Goal: Information Seeking & Learning: Learn about a topic

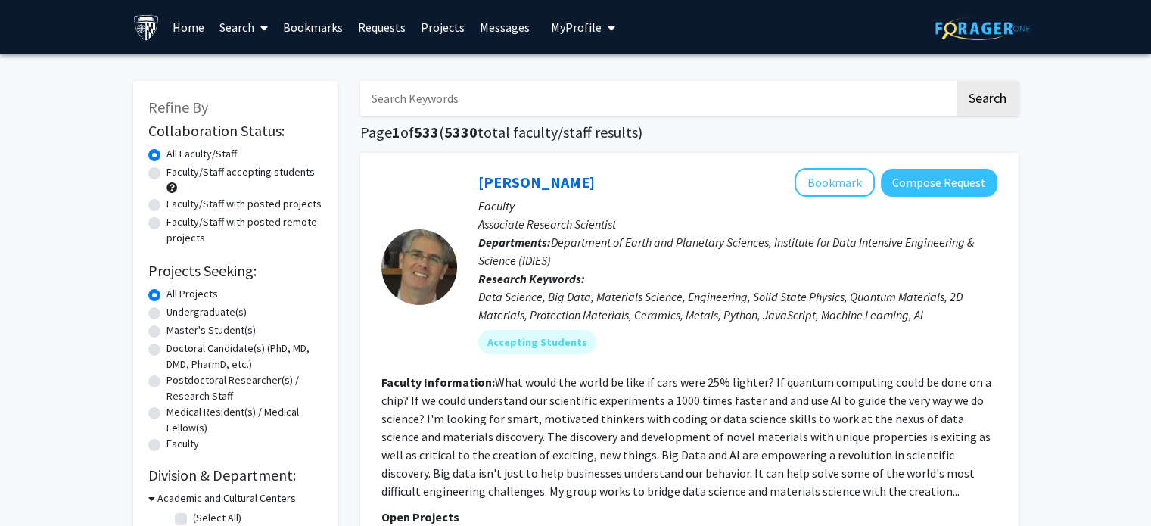
click at [244, 26] on link "Search" at bounding box center [244, 27] width 64 height 53
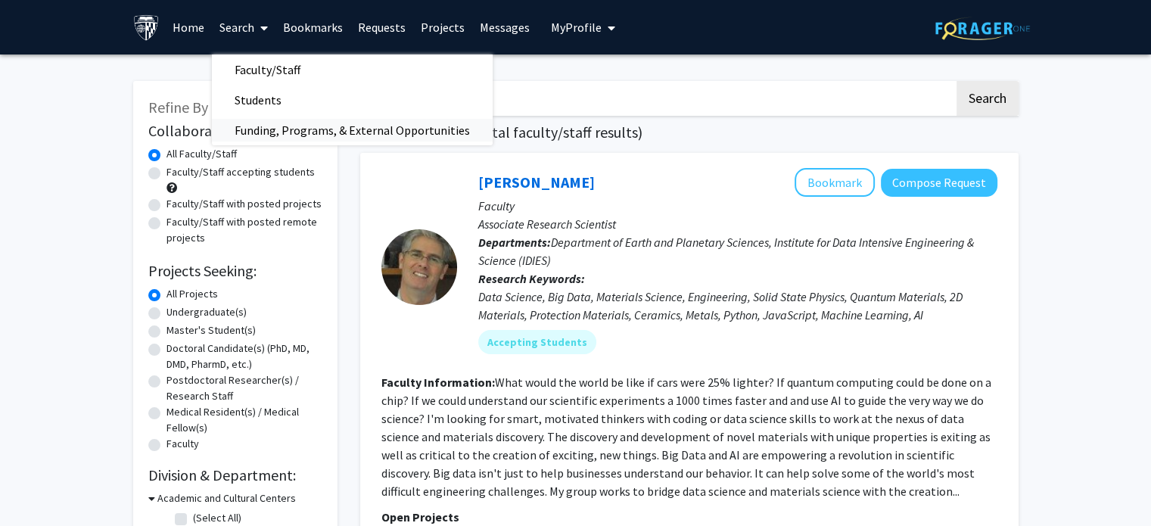
click at [279, 132] on span "Funding, Programs, & External Opportunities" at bounding box center [352, 130] width 281 height 30
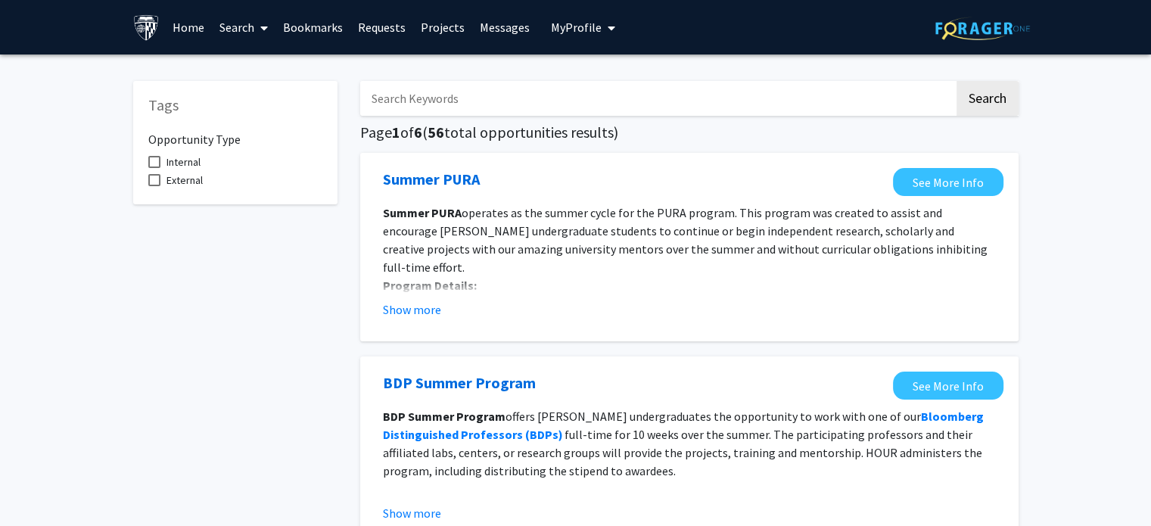
click at [154, 175] on span at bounding box center [154, 180] width 12 height 12
click at [154, 186] on input "External" at bounding box center [154, 186] width 1 height 1
checkbox input "true"
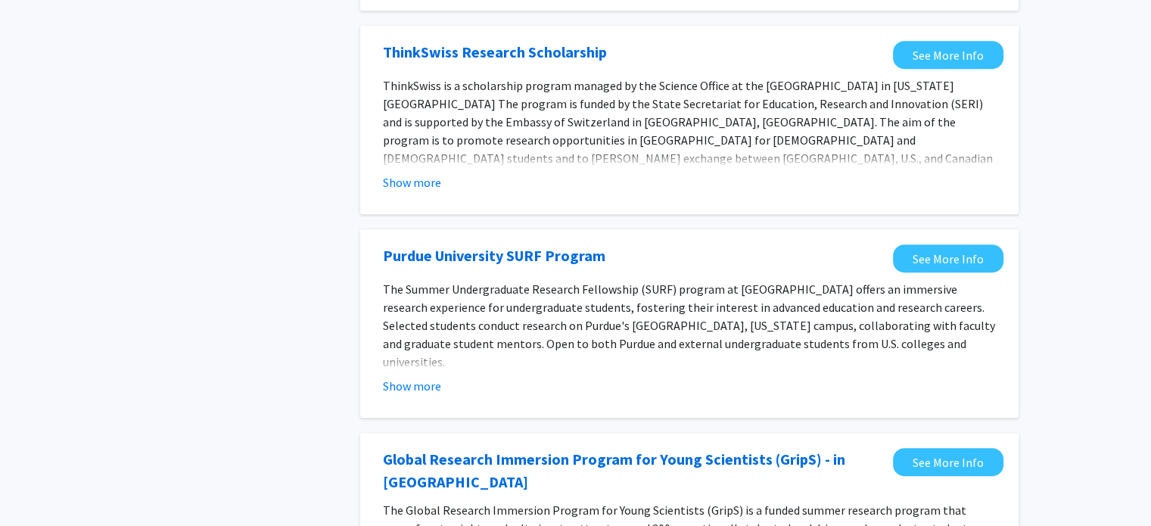
scroll to position [756, 0]
